Goal: Navigation & Orientation: Go to known website

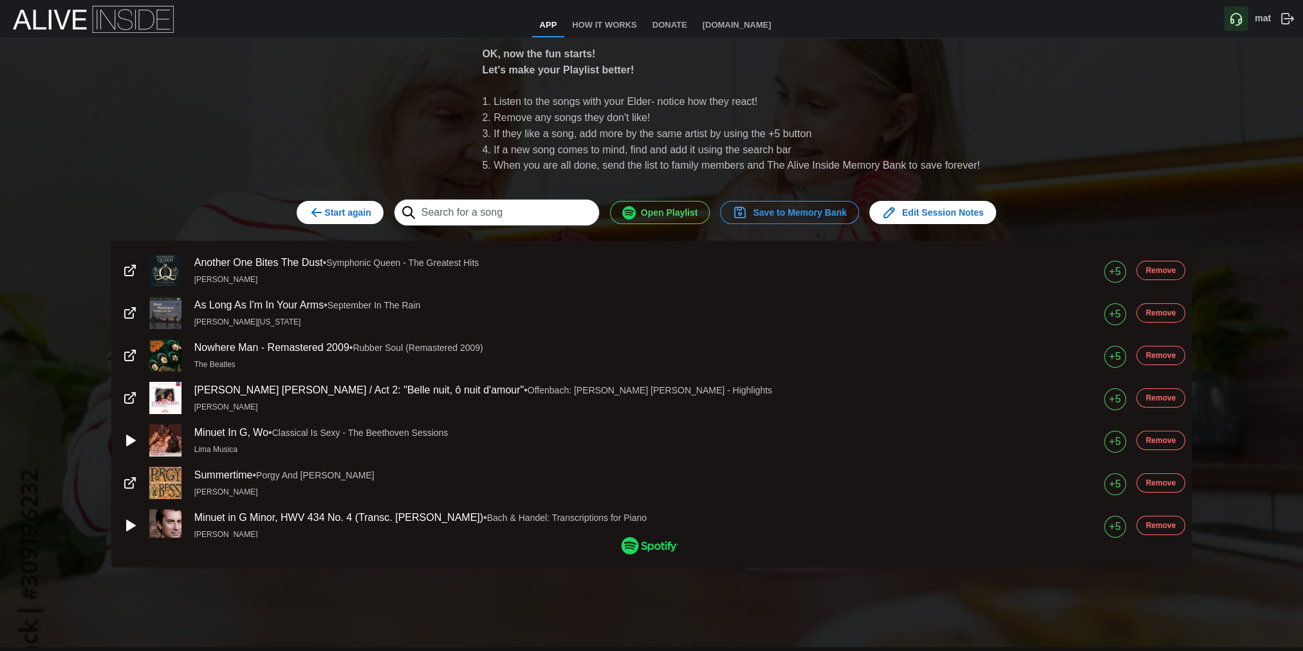
scroll to position [3788, 0]
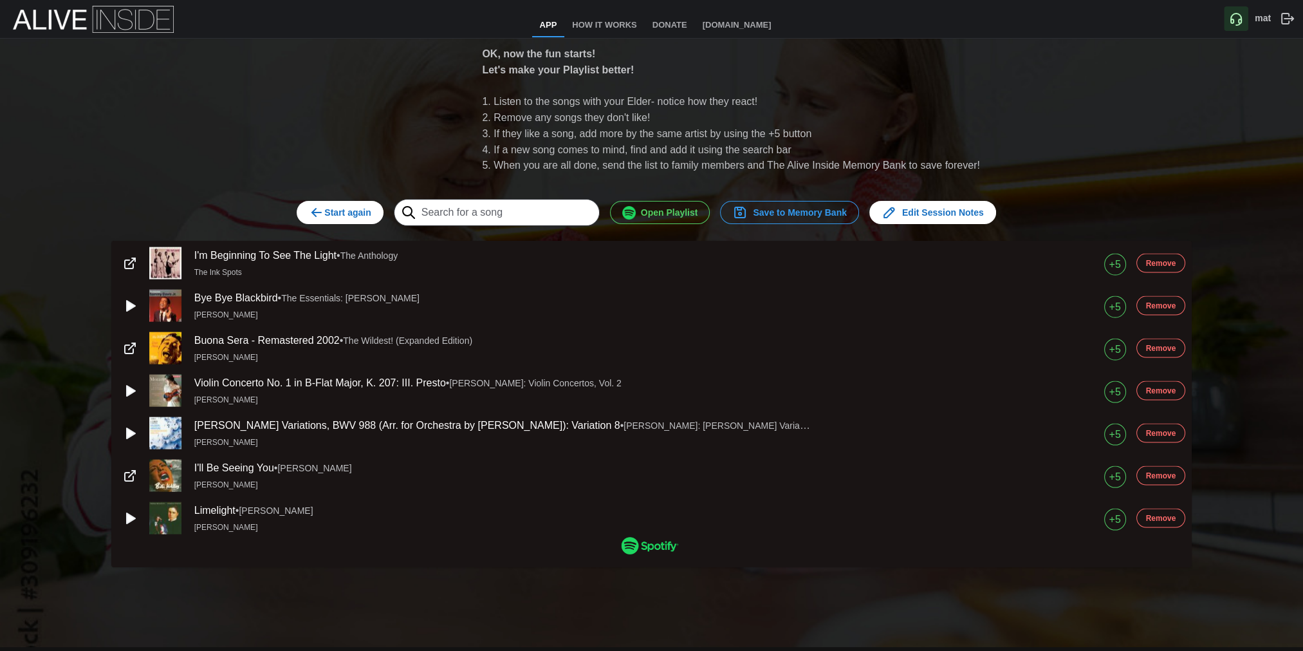
click at [600, 24] on div "OK, now the fun starts! Let's make your Playlist better! Listen to the songs wi…" at bounding box center [651, 293] width 811 height 567
click at [605, 24] on div "OK, now the fun starts! Let's make your Playlist better! Listen to the songs wi…" at bounding box center [651, 293] width 811 height 567
click at [595, 23] on div "OK, now the fun starts! Let's make your Playlist better! Listen to the songs wi…" at bounding box center [651, 293] width 811 height 567
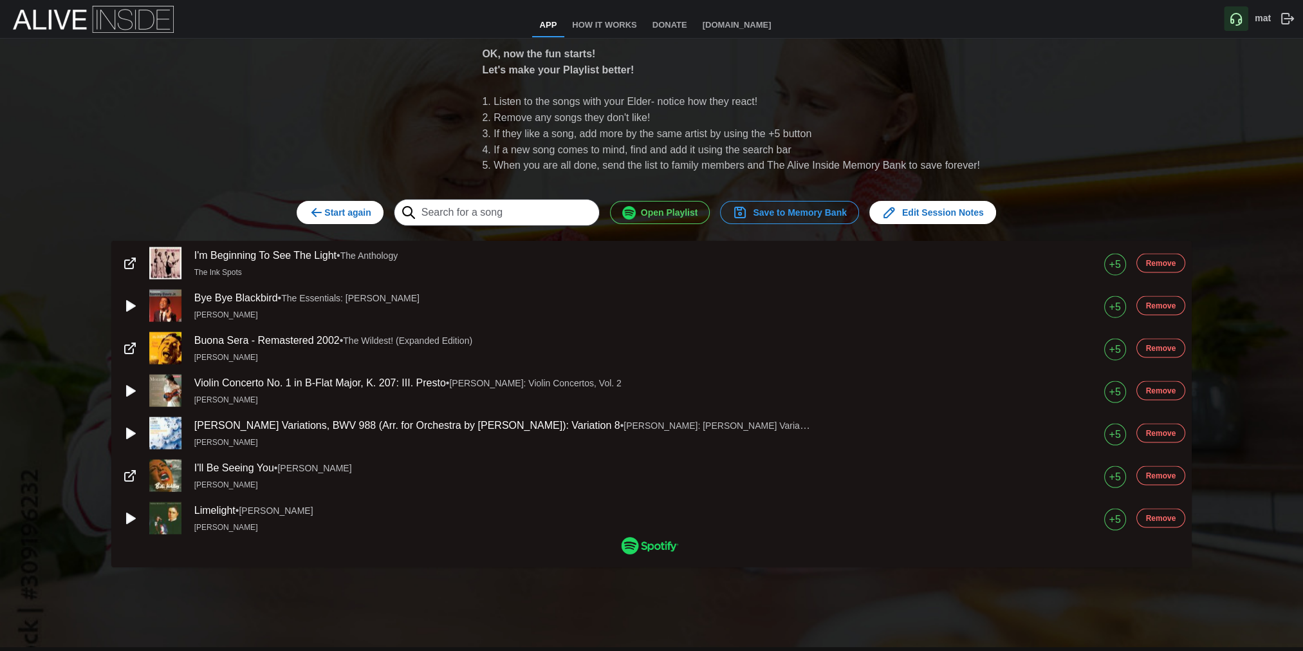
click at [395, 91] on div "OK, now the fun starts! Let's make your Playlist better! Listen to the songs wi…" at bounding box center [485, 110] width 1001 height 138
click at [405, 77] on div "OK, now the fun starts! Let's make your Playlist better! Listen to the songs wi…" at bounding box center [485, 110] width 1001 height 138
click at [609, 24] on div "OK, now the fun starts! Let's make your Playlist better! Listen to the songs wi…" at bounding box center [651, 293] width 811 height 567
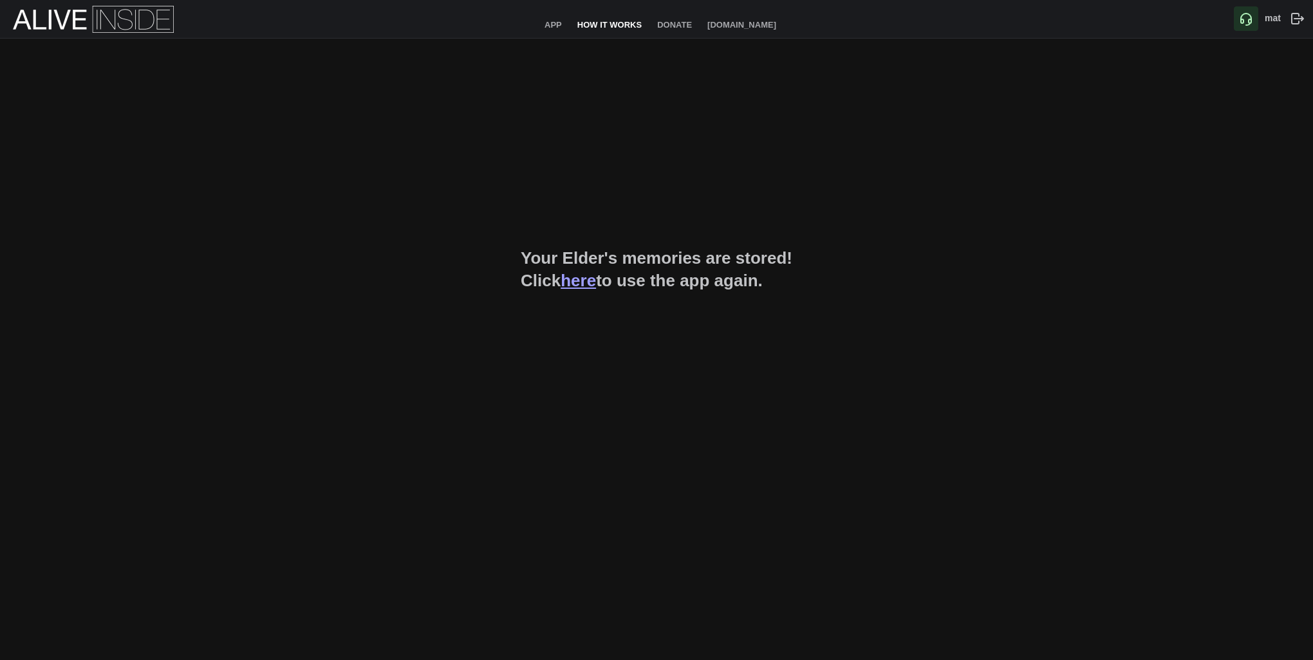
click at [597, 23] on link "How It Works" at bounding box center [610, 25] width 80 height 23
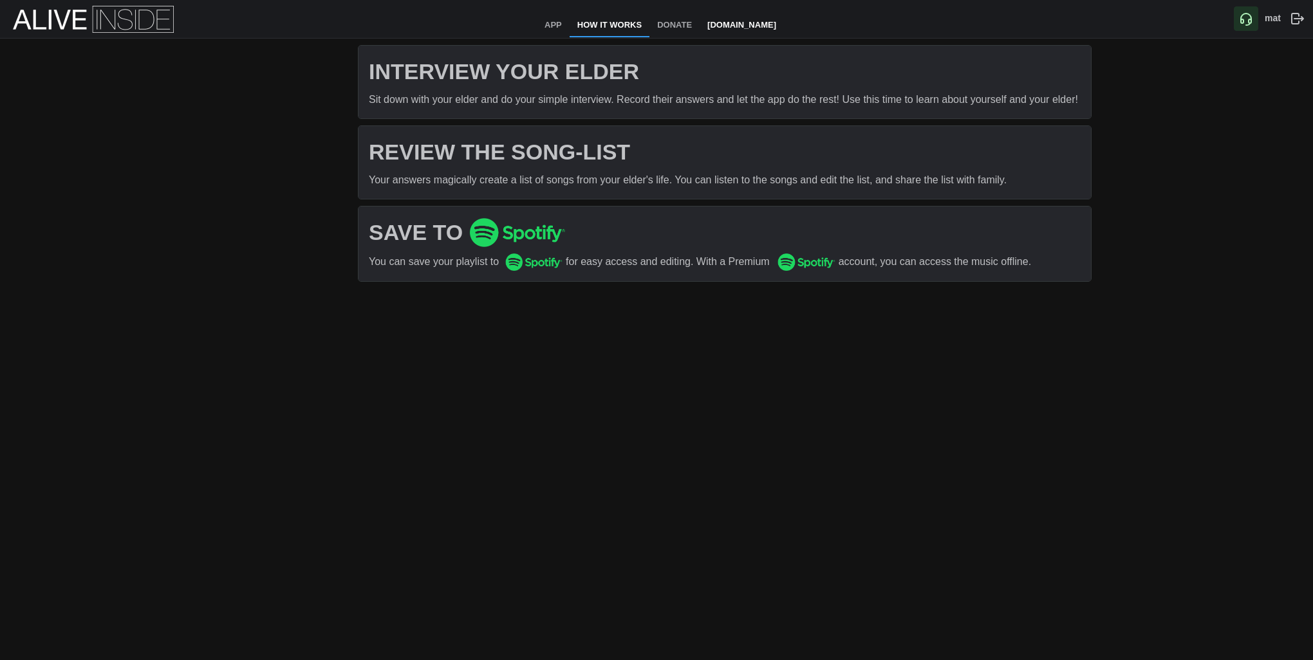
click at [723, 23] on link "[DOMAIN_NAME]" at bounding box center [742, 25] width 84 height 23
